Goal: Transaction & Acquisition: Purchase product/service

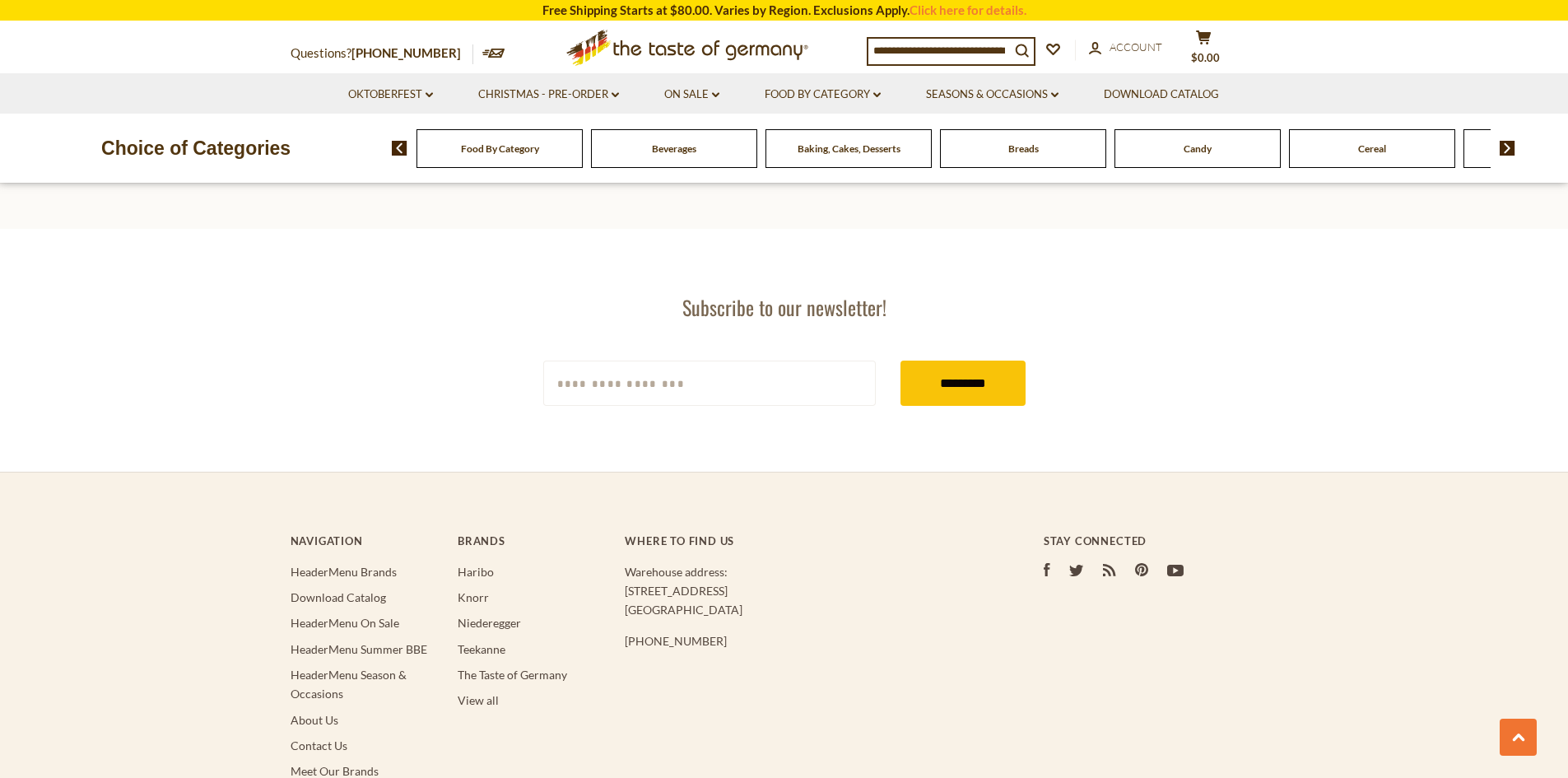
scroll to position [2591, 0]
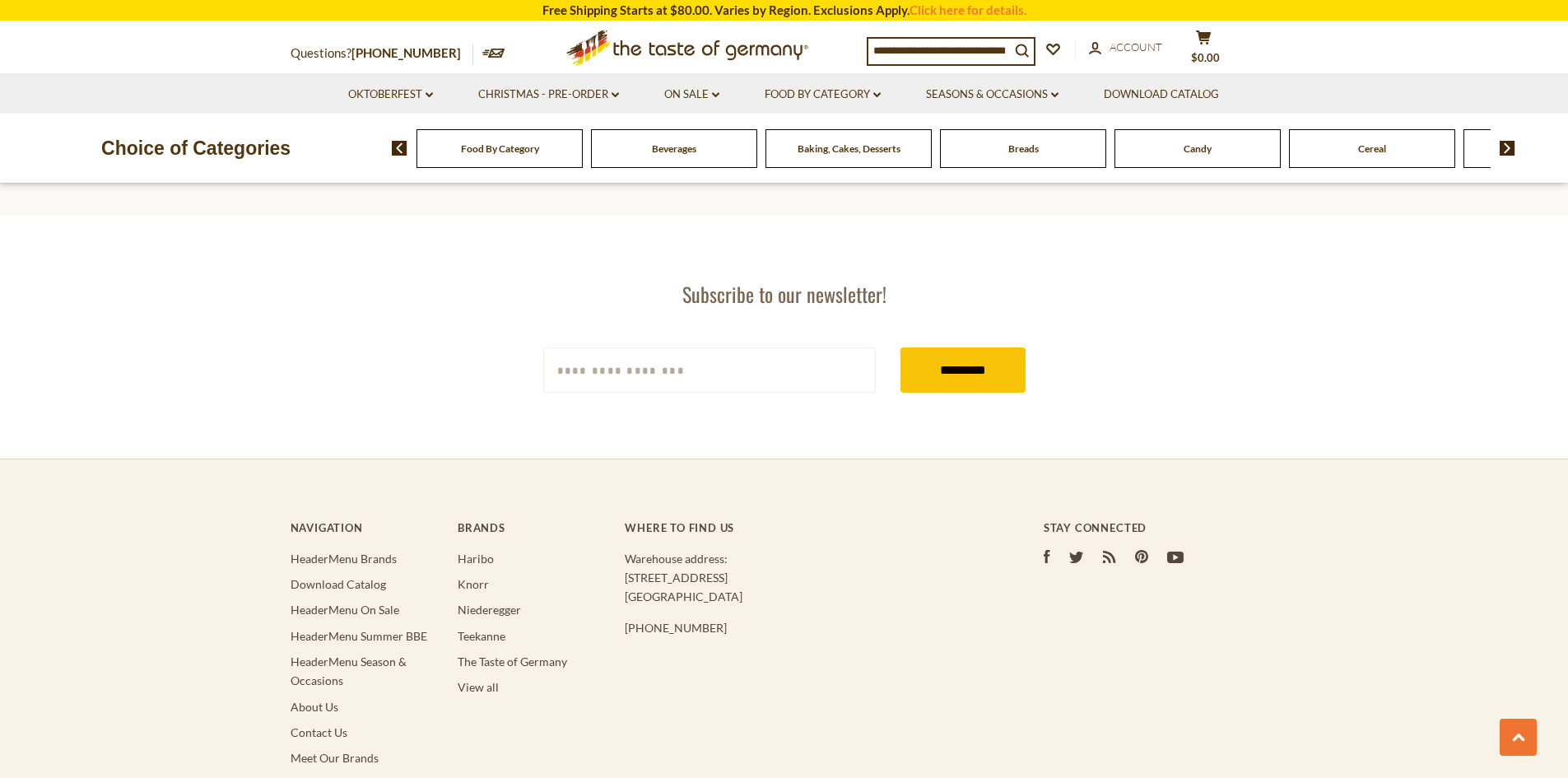
click at [867, 43] on div "search_icon" at bounding box center [951, 51] width 169 height 29
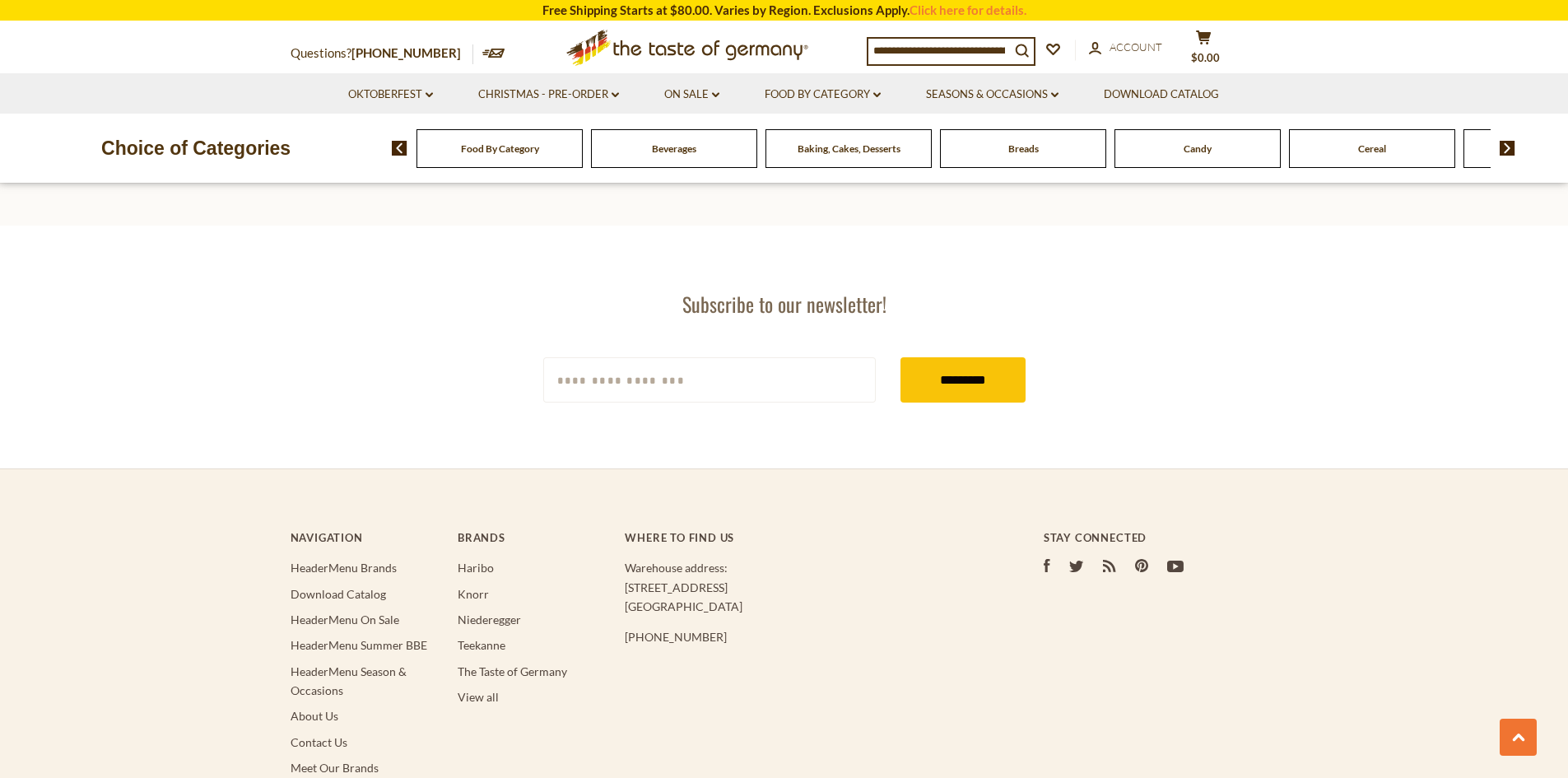
click at [876, 45] on input at bounding box center [939, 50] width 141 height 23
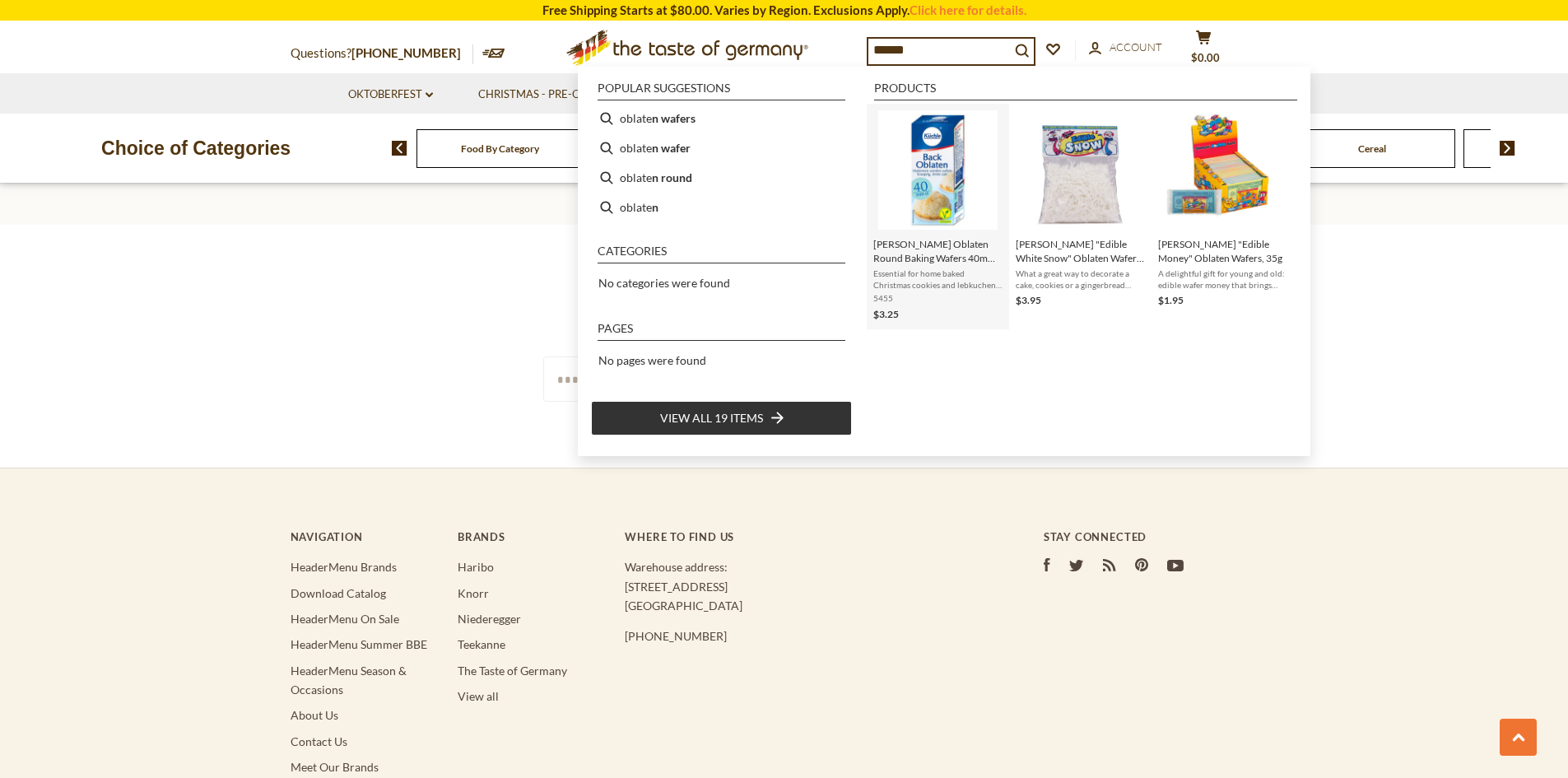
type input "******"
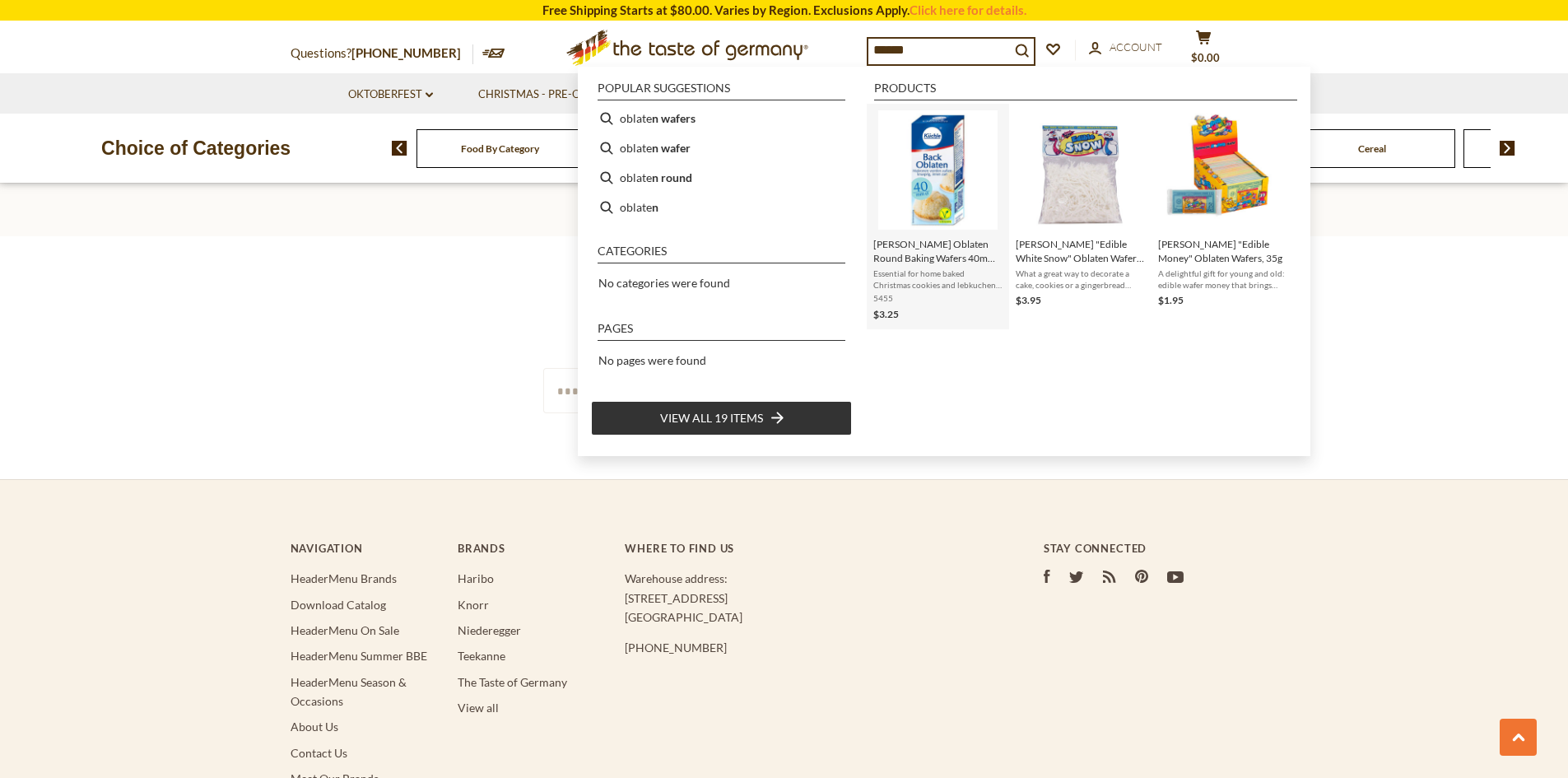
click at [936, 238] on span "[PERSON_NAME] Oblaten Round Baking Wafers 40mm 0.8 oz" at bounding box center [938, 251] width 129 height 28
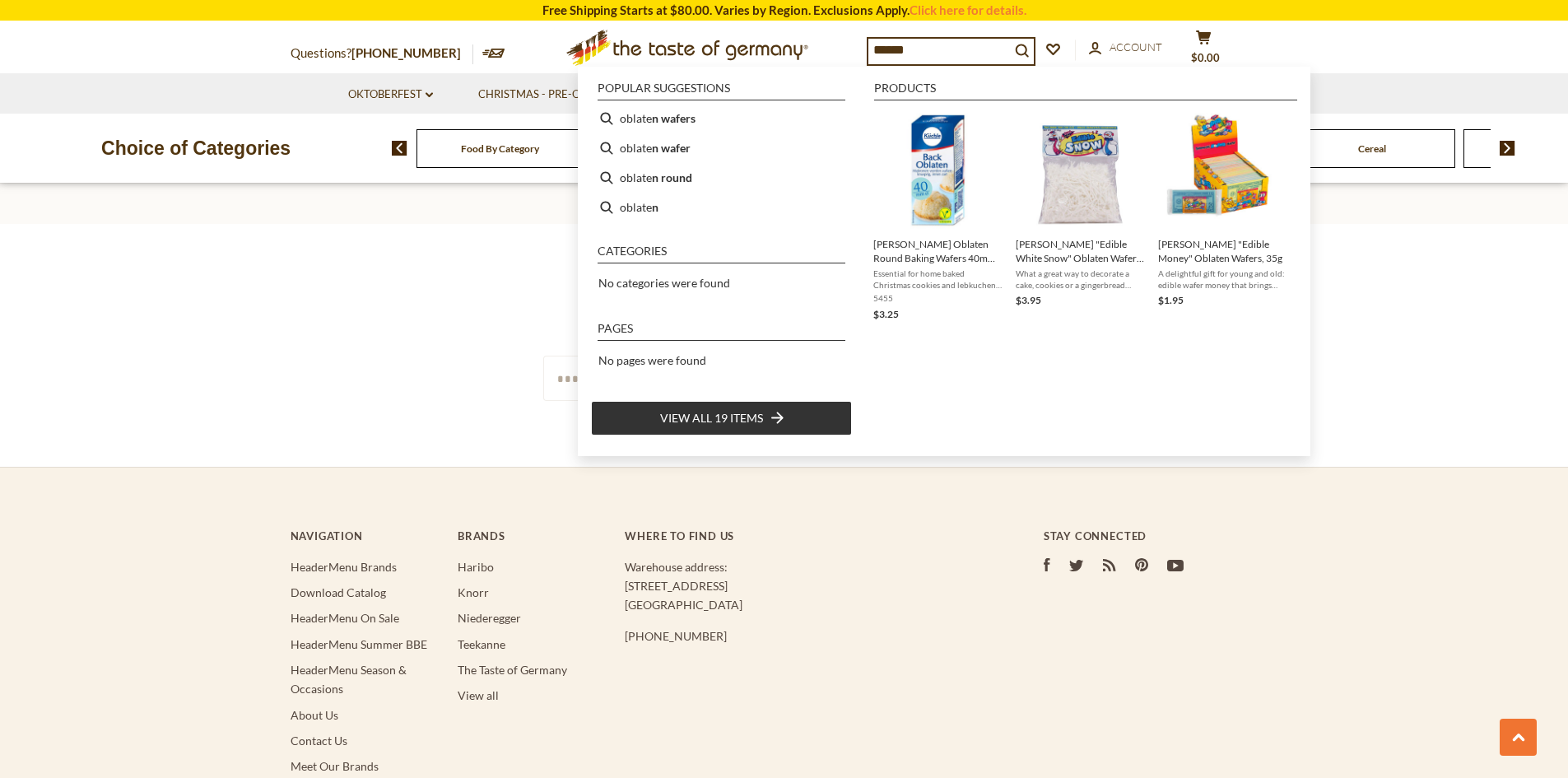
scroll to position [2552, 0]
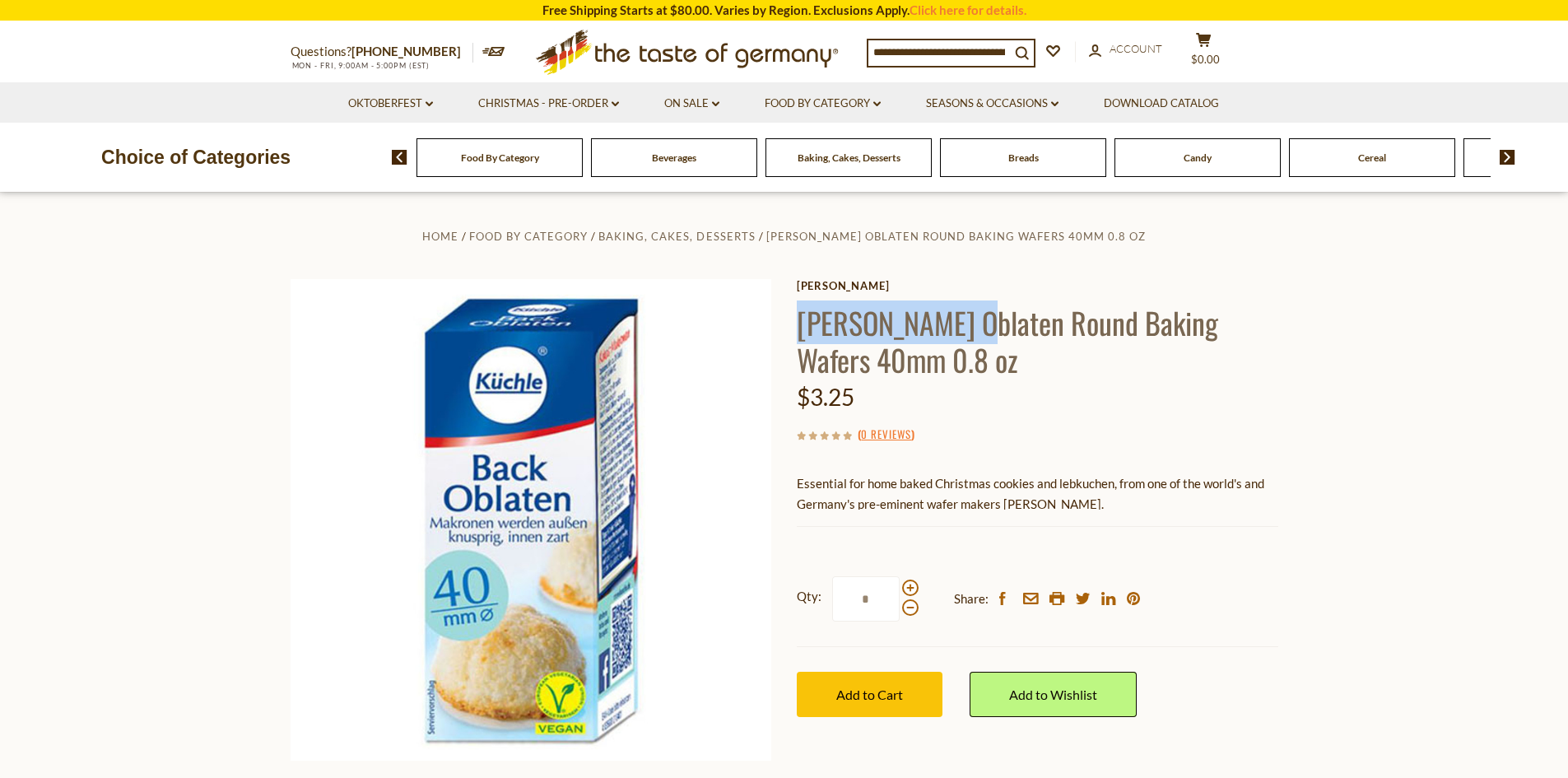
drag, startPoint x: 803, startPoint y: 320, endPoint x: 970, endPoint y: 322, distance: 167.0
click at [970, 322] on h1 "[PERSON_NAME] Oblaten Round Baking Wafers 40mm 0.8 oz" at bounding box center [1037, 341] width 481 height 74
copy h1 "Kuechle Oblaten"
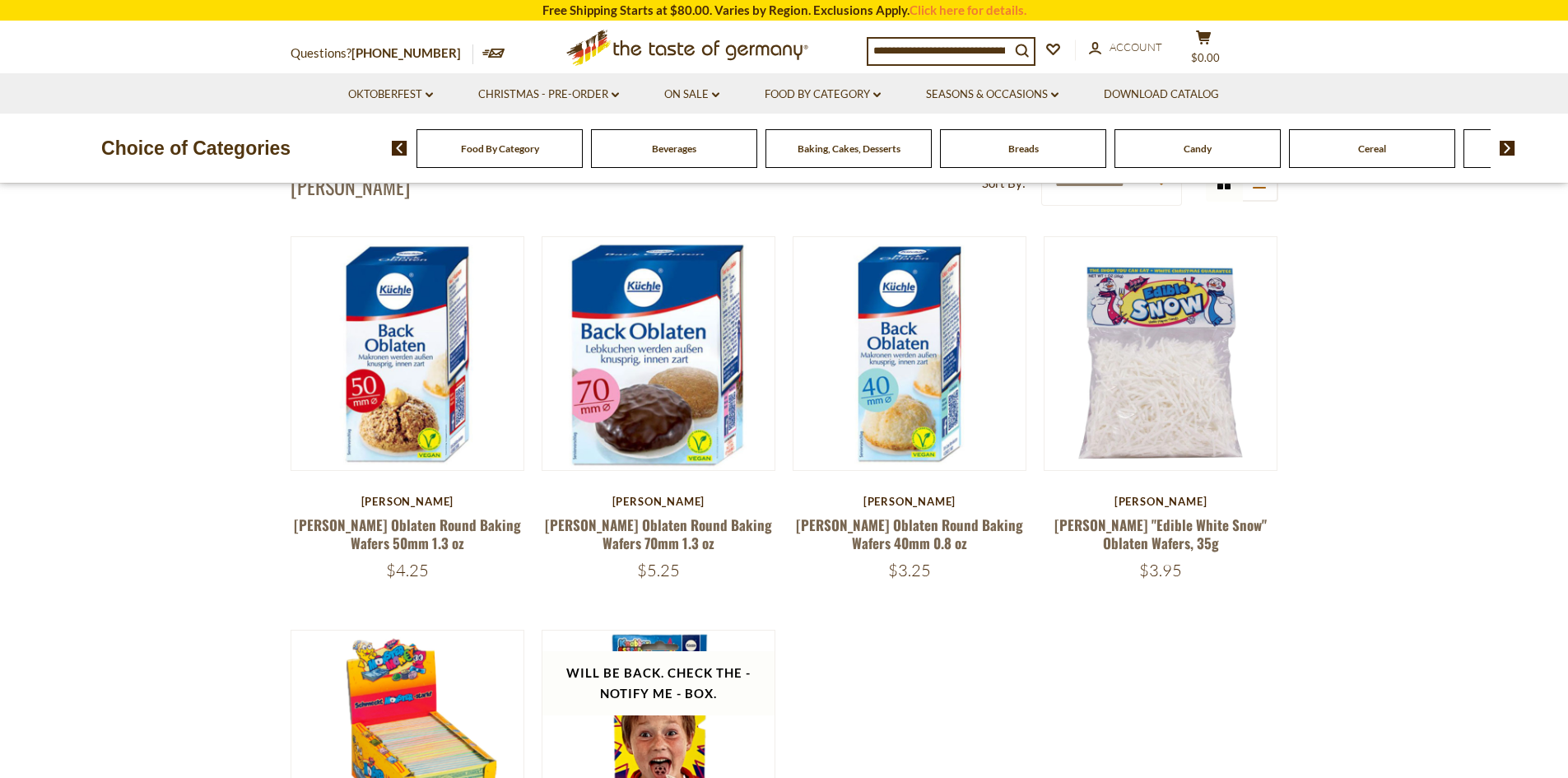
scroll to position [82, 0]
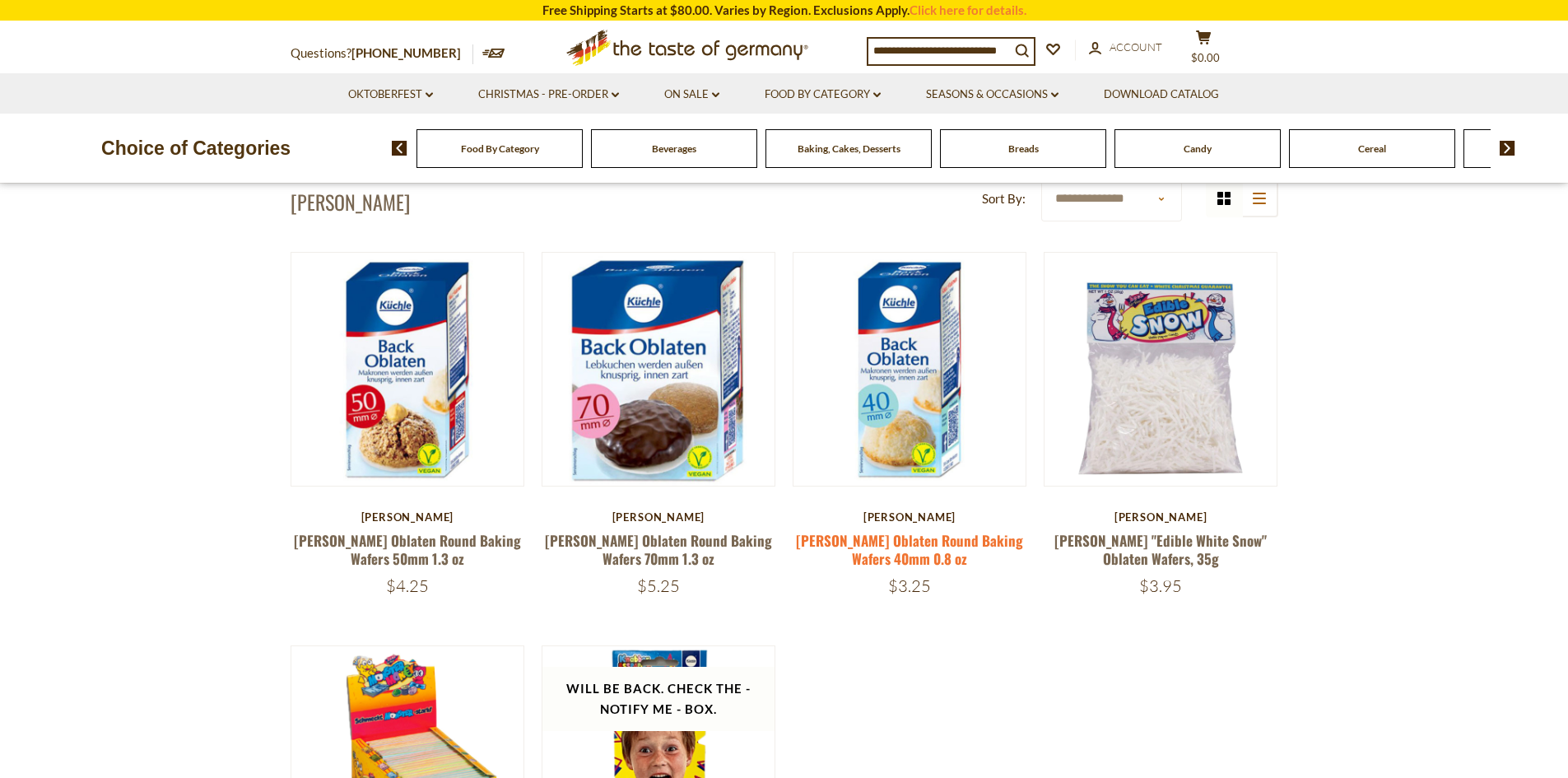
click at [954, 540] on link "[PERSON_NAME] Oblaten Round Baking Wafers 40mm 0.8 oz" at bounding box center [909, 548] width 227 height 38
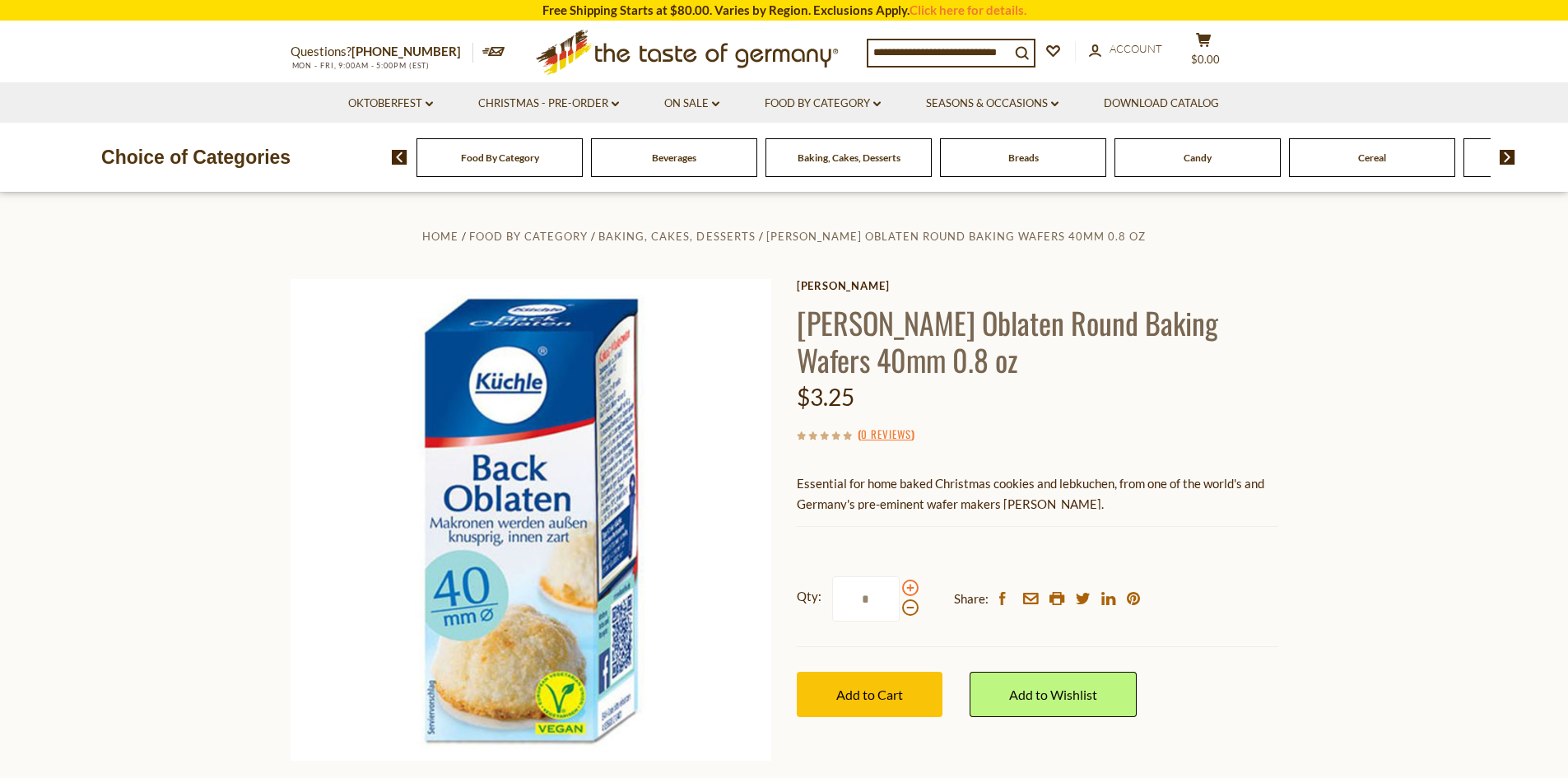
click at [902, 590] on span at bounding box center [910, 587] width 17 height 17
click at [900, 590] on input "*" at bounding box center [866, 599] width 67 height 45
click at [927, 592] on div "Qty: * Share: facebook email printer twitter linkedin pinterest" at bounding box center [1037, 600] width 481 height 95
click at [911, 588] on span at bounding box center [910, 587] width 17 height 17
click at [900, 588] on input "*" at bounding box center [866, 599] width 67 height 45
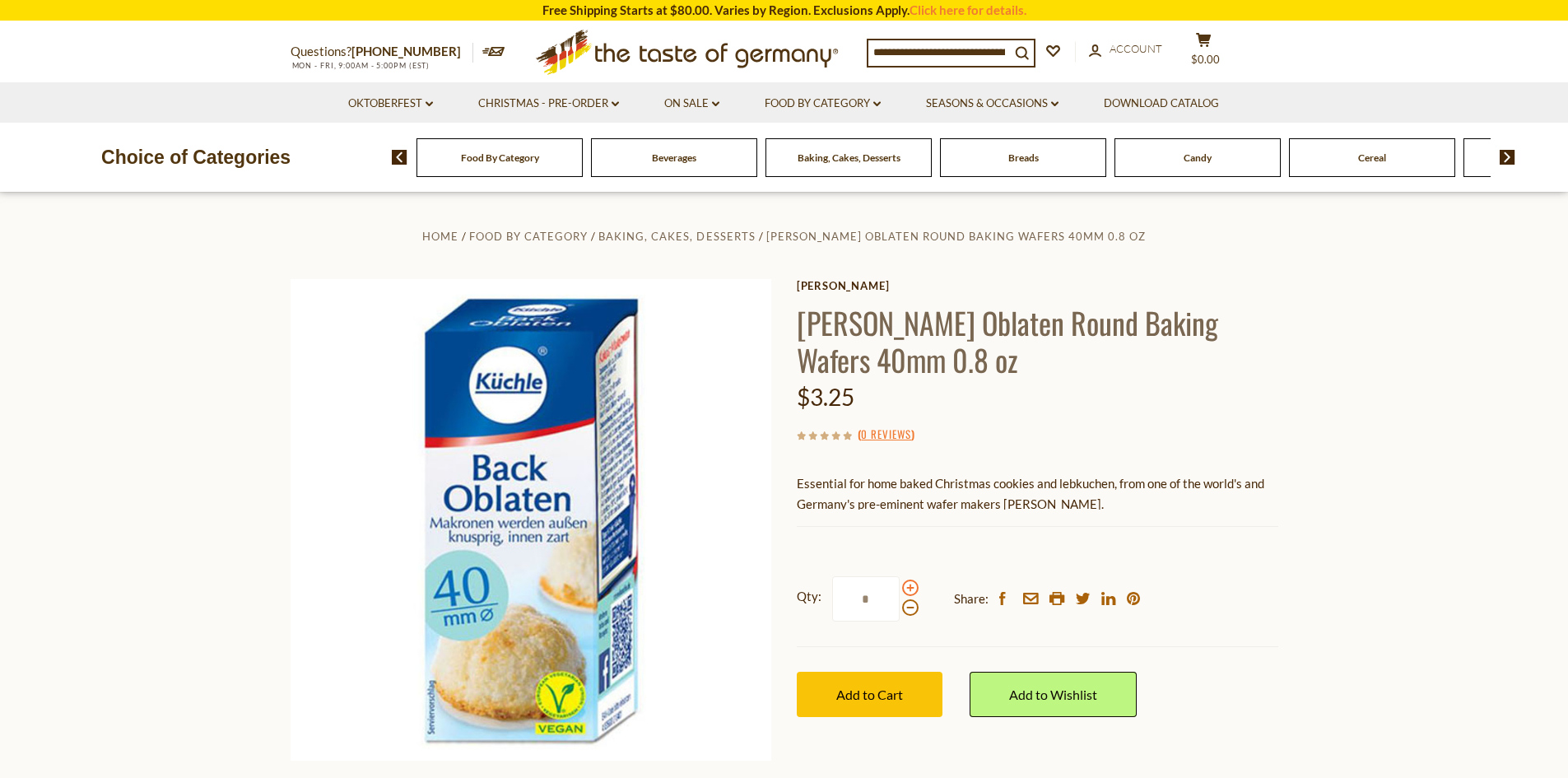
click at [911, 588] on span at bounding box center [910, 587] width 17 height 17
click at [900, 588] on input "*" at bounding box center [866, 599] width 67 height 45
click at [911, 588] on span at bounding box center [910, 587] width 17 height 17
click at [900, 588] on input "*" at bounding box center [866, 599] width 67 height 45
click at [911, 588] on span at bounding box center [910, 587] width 17 height 17
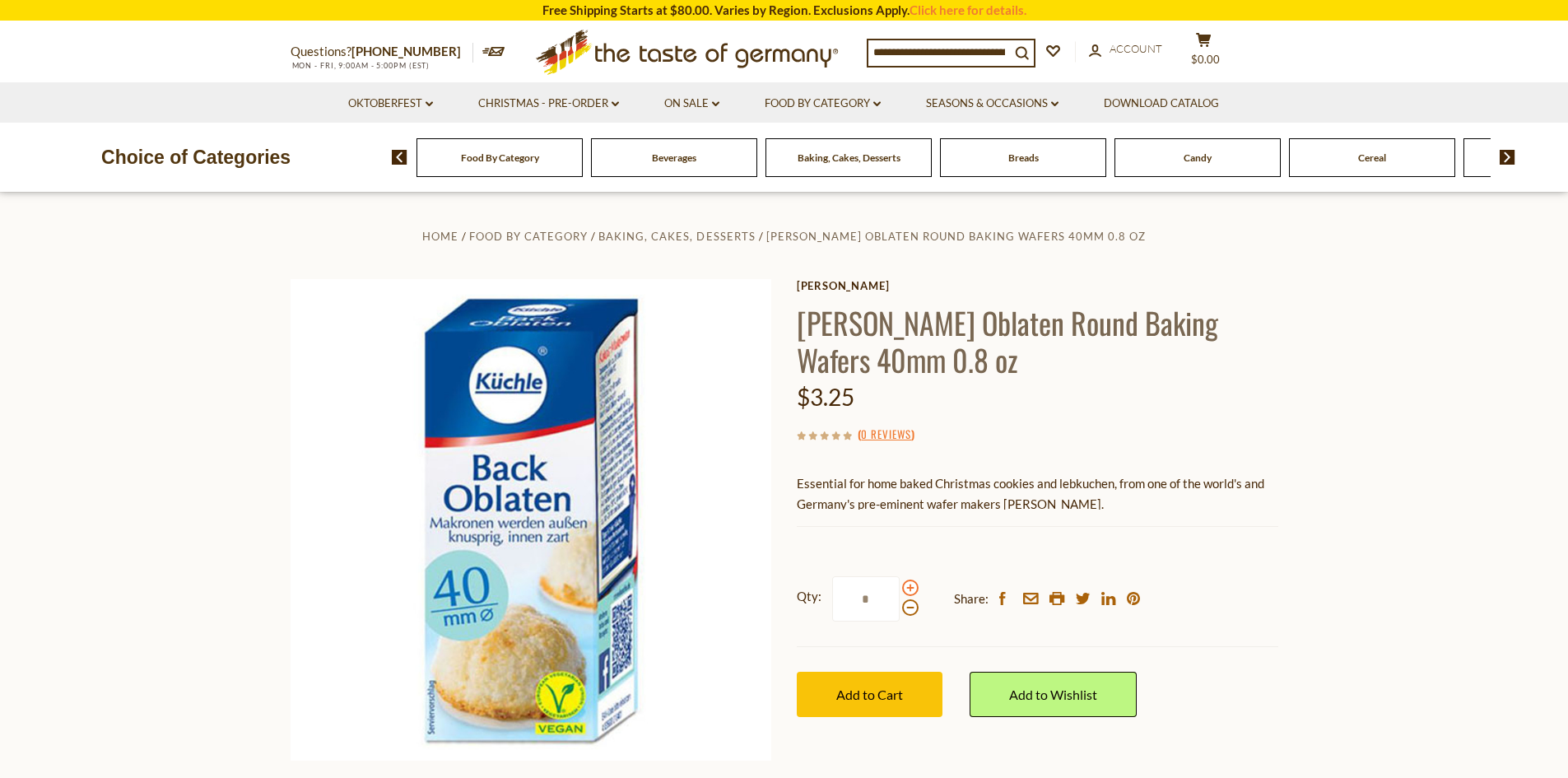
click at [900, 588] on input "*" at bounding box center [866, 599] width 67 height 45
click at [898, 608] on input "**" at bounding box center [866, 599] width 67 height 45
click at [908, 609] on span at bounding box center [910, 608] width 17 height 17
click at [900, 609] on input "**" at bounding box center [866, 599] width 67 height 45
click at [908, 608] on span at bounding box center [910, 608] width 17 height 17
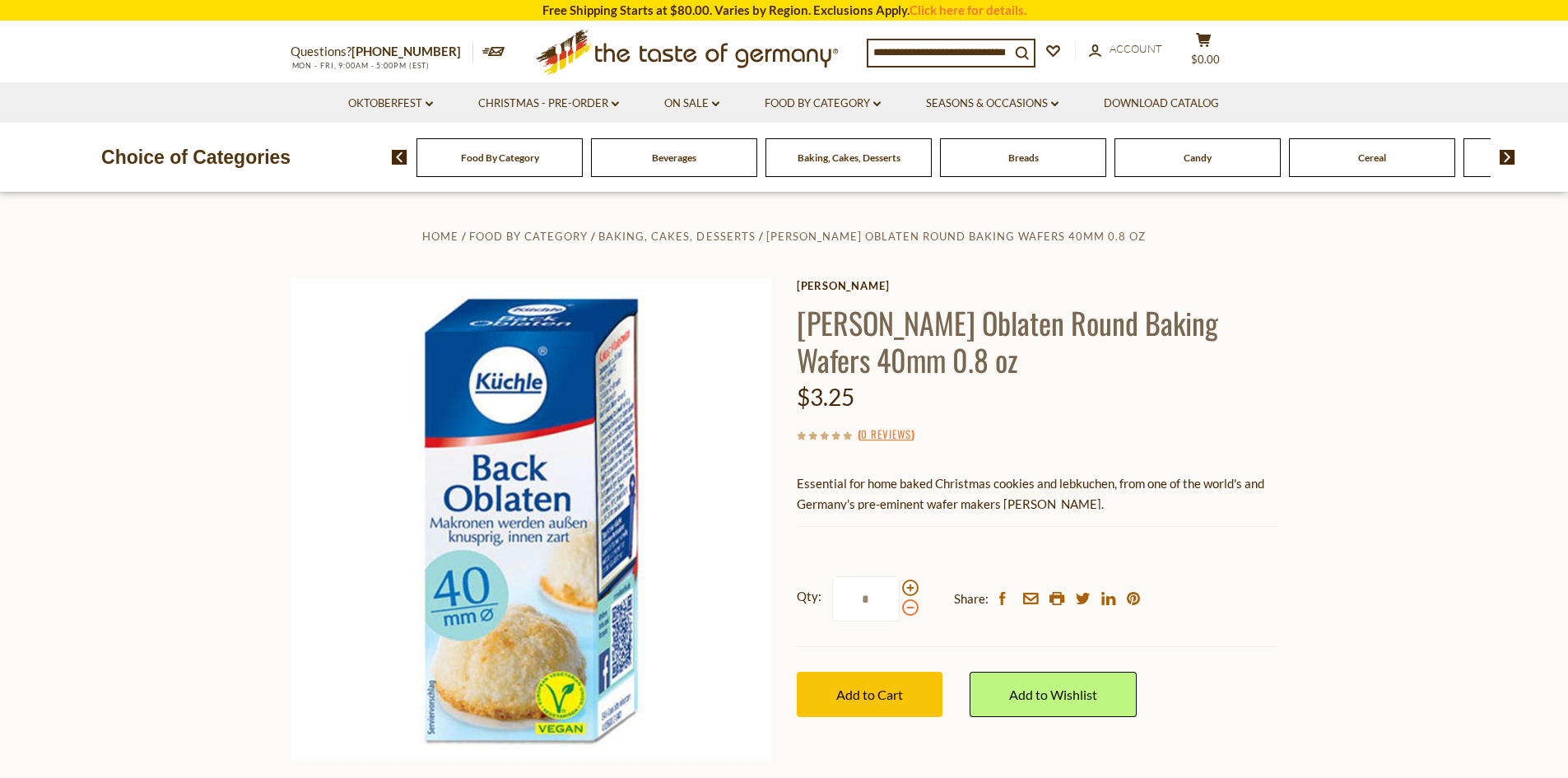
click at [900, 608] on input "*" at bounding box center [866, 599] width 67 height 45
click at [908, 608] on span at bounding box center [910, 608] width 17 height 17
click at [900, 608] on input "*" at bounding box center [866, 599] width 67 height 45
click at [905, 592] on span at bounding box center [910, 587] width 17 height 17
click at [900, 592] on input "*" at bounding box center [866, 599] width 67 height 45
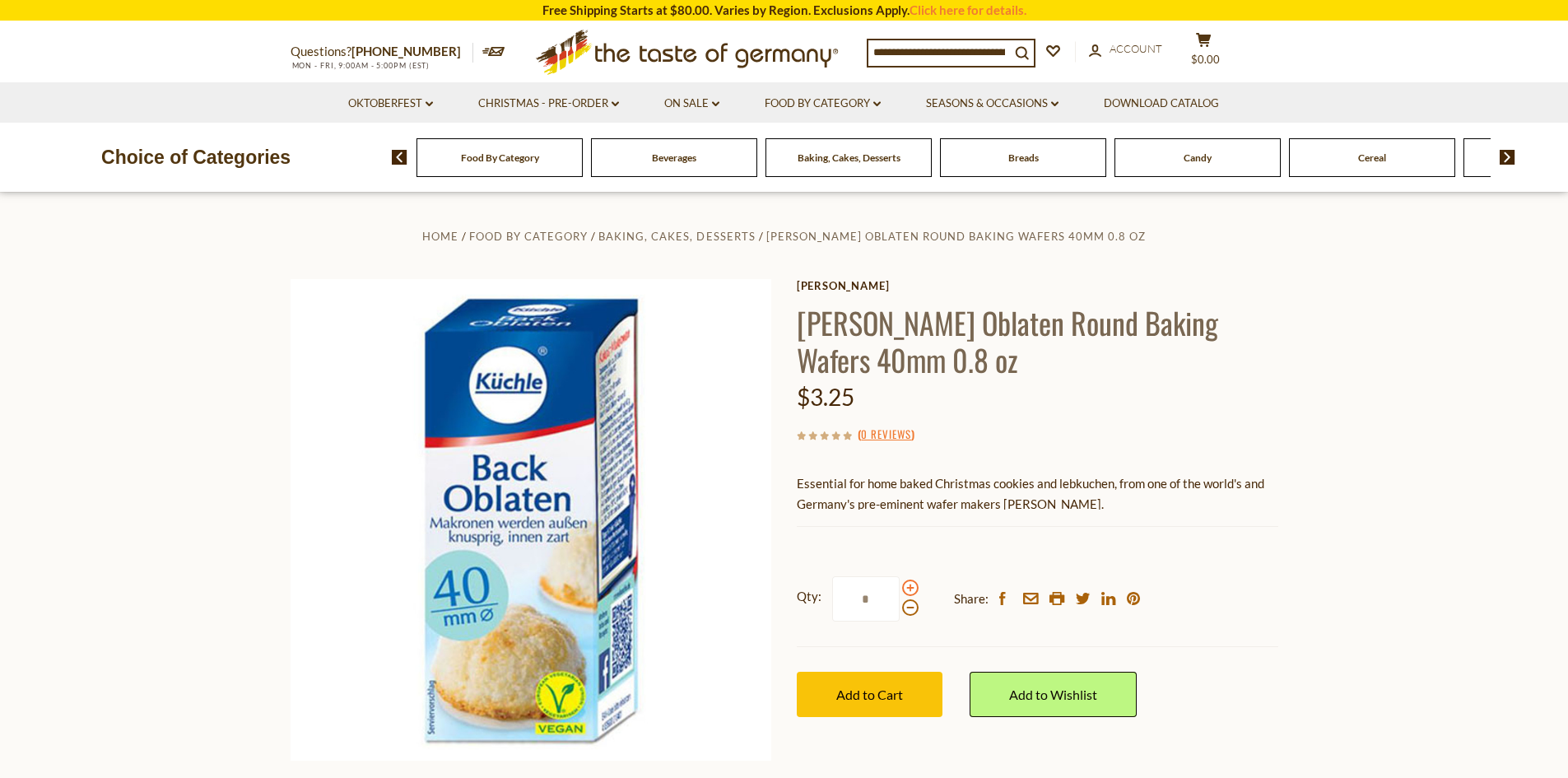
type input "*"
click at [904, 704] on button "Add to Cart" at bounding box center [869, 694] width 146 height 45
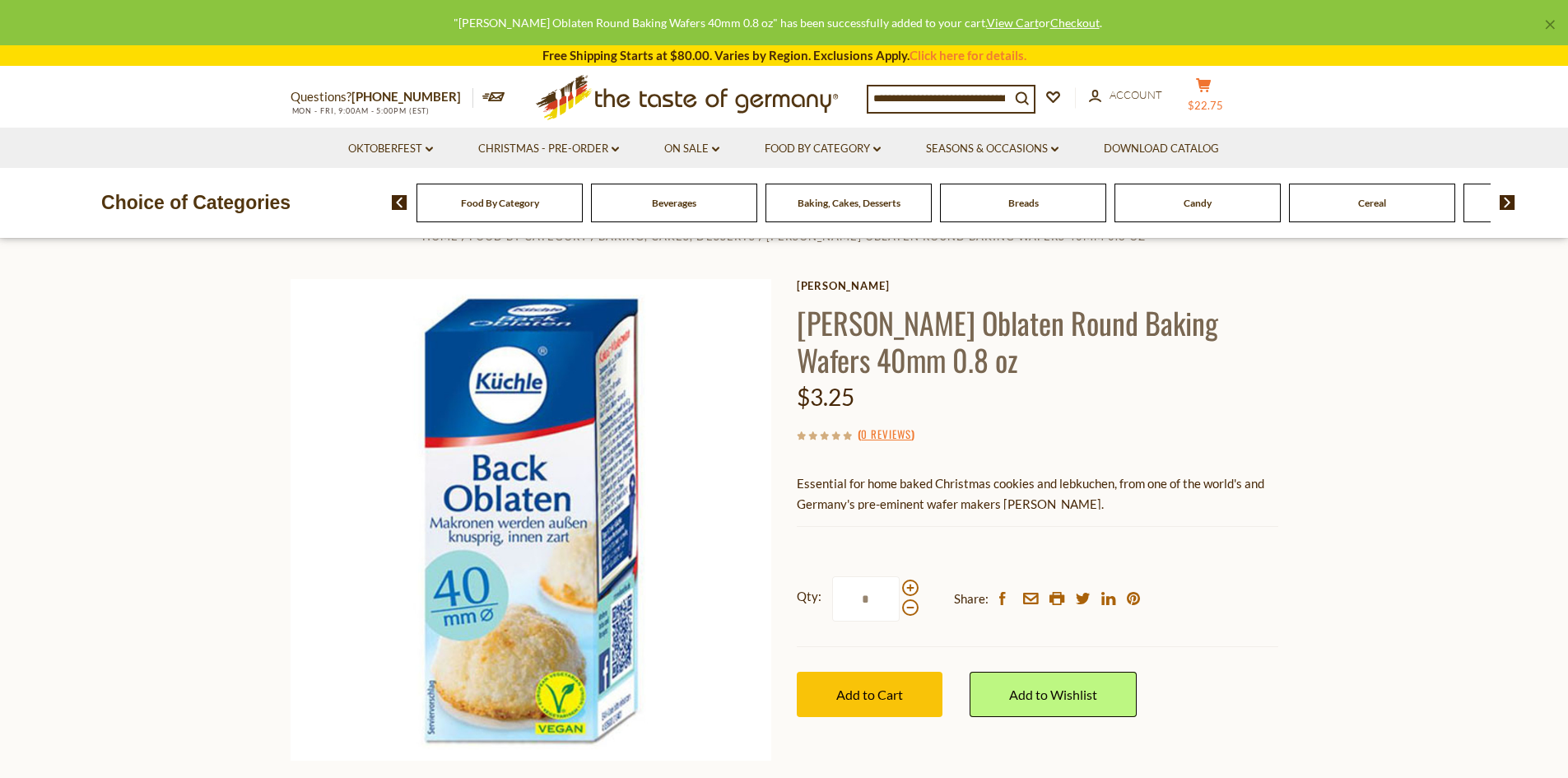
click at [1228, 96] on button "cart $22.75" at bounding box center [1204, 98] width 49 height 42
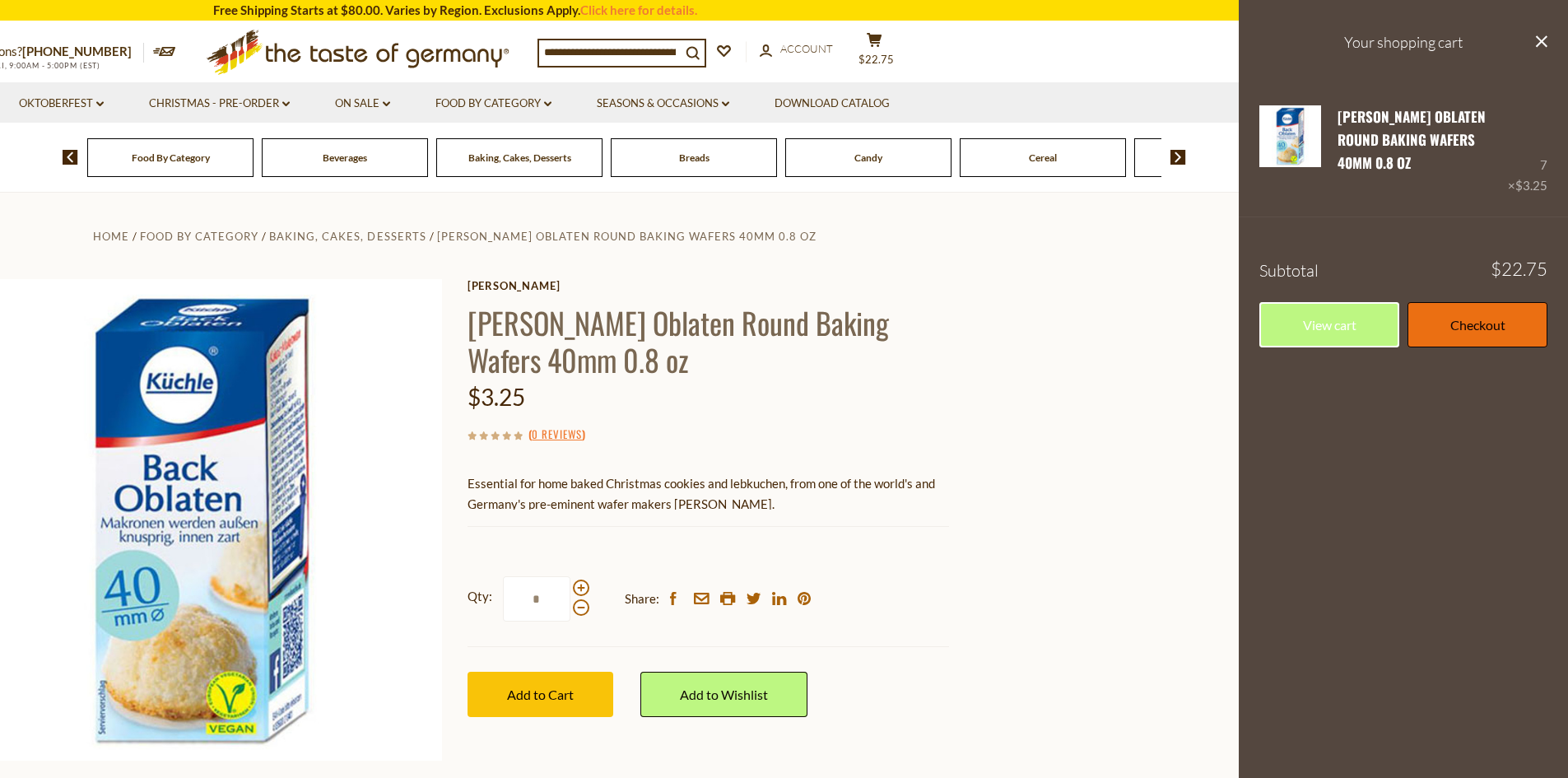
click at [1478, 303] on link "Checkout" at bounding box center [1477, 324] width 139 height 45
